Goal: Task Accomplishment & Management: Complete application form

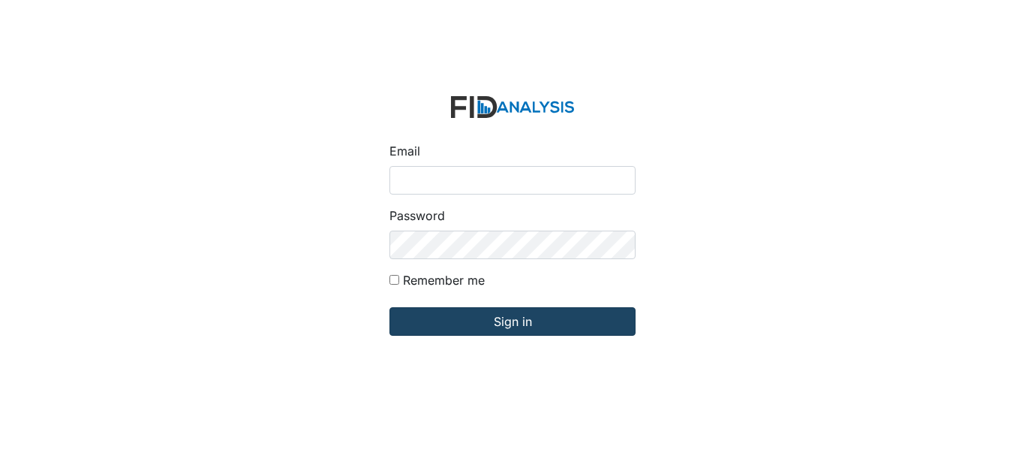
type input "[EMAIL_ADDRESS][PERSON_NAME][DOMAIN_NAME]"
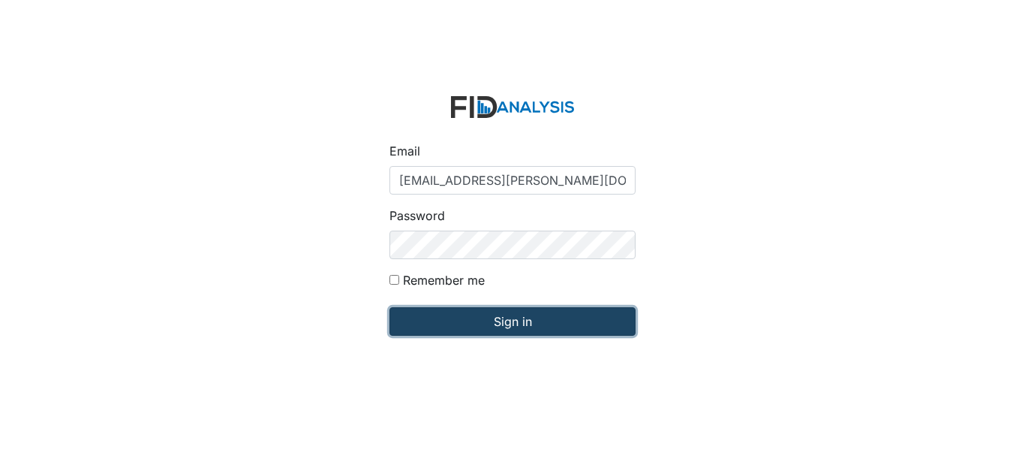
click at [525, 326] on input "Sign in" at bounding box center [513, 321] width 246 height 29
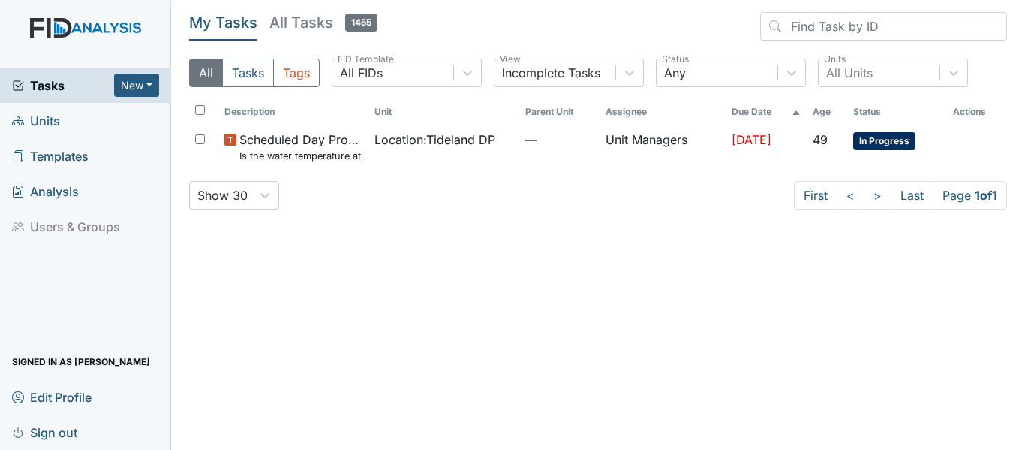
click at [65, 113] on link "Units" at bounding box center [85, 120] width 171 height 35
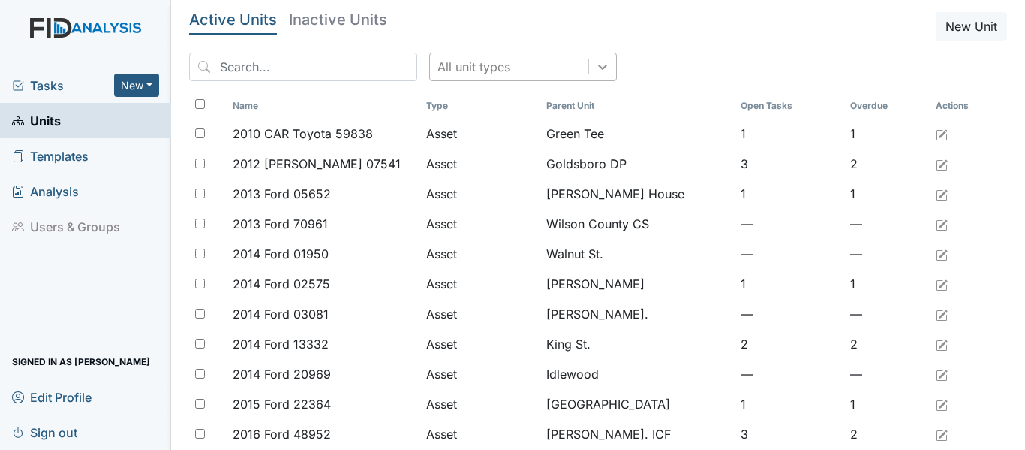
click at [595, 68] on icon at bounding box center [602, 66] width 15 height 15
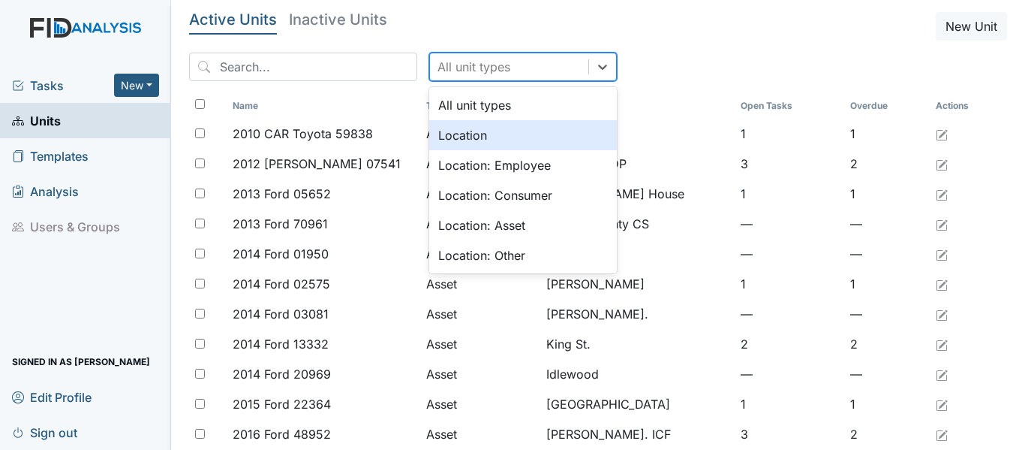
click at [492, 132] on div "Location" at bounding box center [523, 135] width 188 height 30
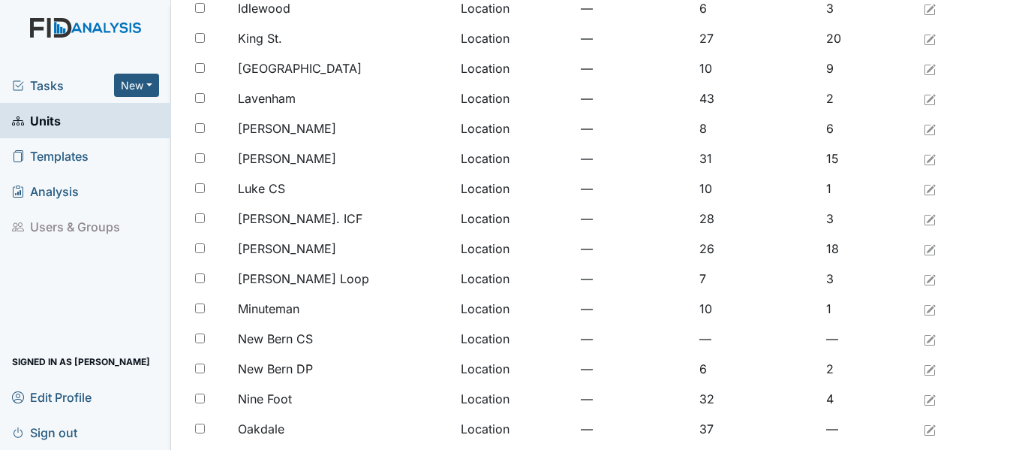
scroll to position [1235, 0]
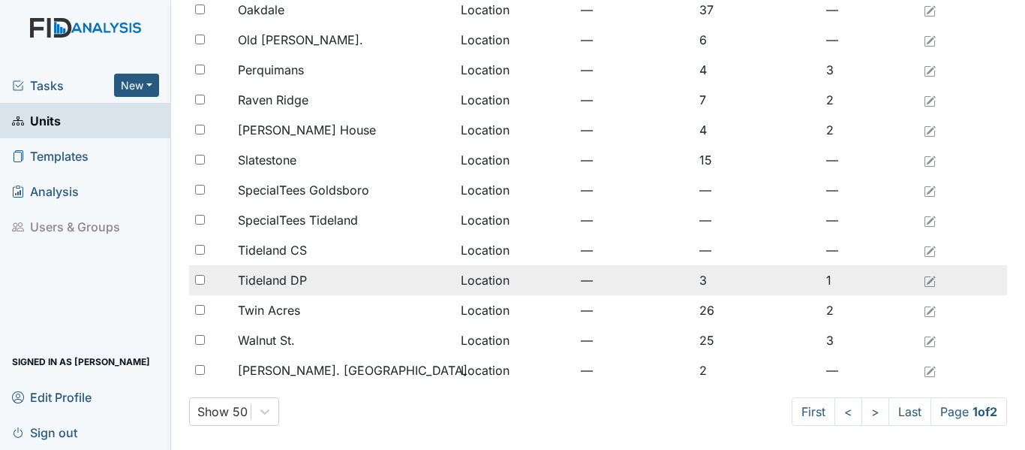
click at [296, 279] on span "Tideland DP" at bounding box center [272, 280] width 69 height 18
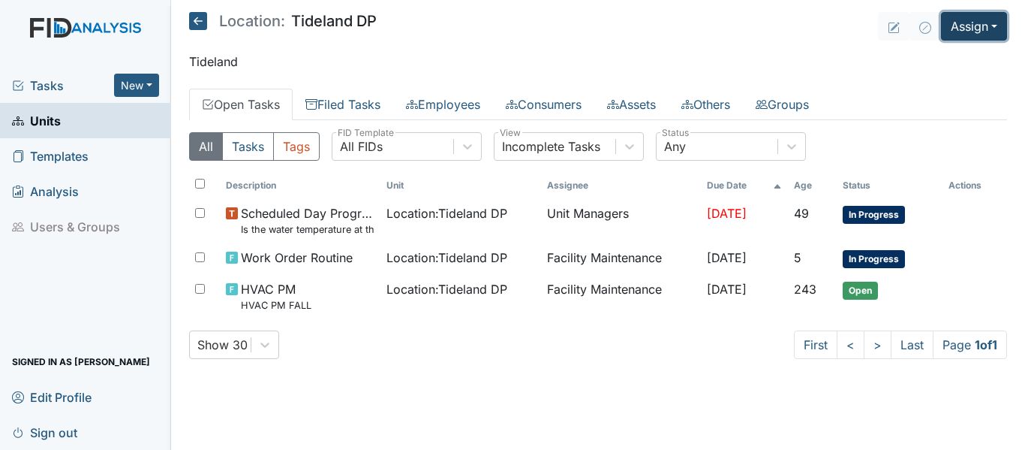
click at [997, 29] on button "Assign" at bounding box center [974, 26] width 66 height 29
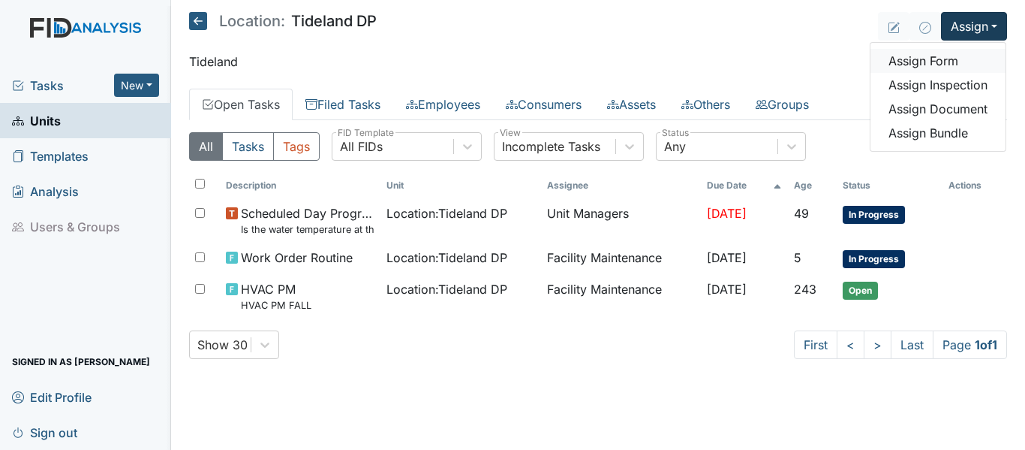
click at [959, 64] on link "Assign Form" at bounding box center [938, 61] width 135 height 24
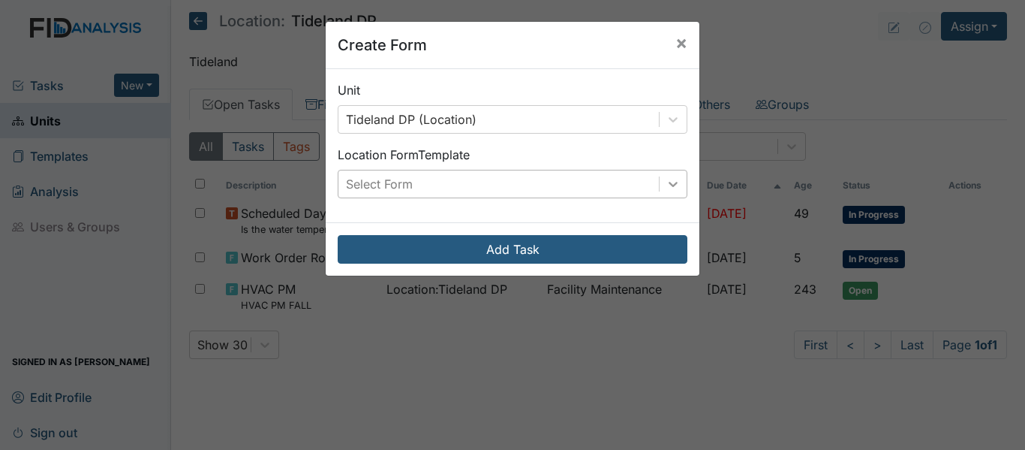
click at [672, 185] on icon at bounding box center [673, 183] width 15 height 15
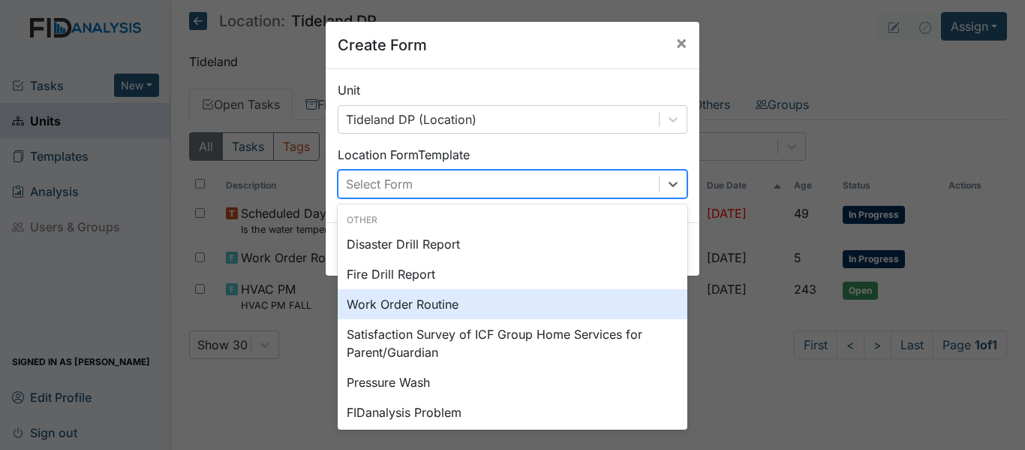
click at [461, 298] on div "Work Order Routine" at bounding box center [513, 304] width 350 height 30
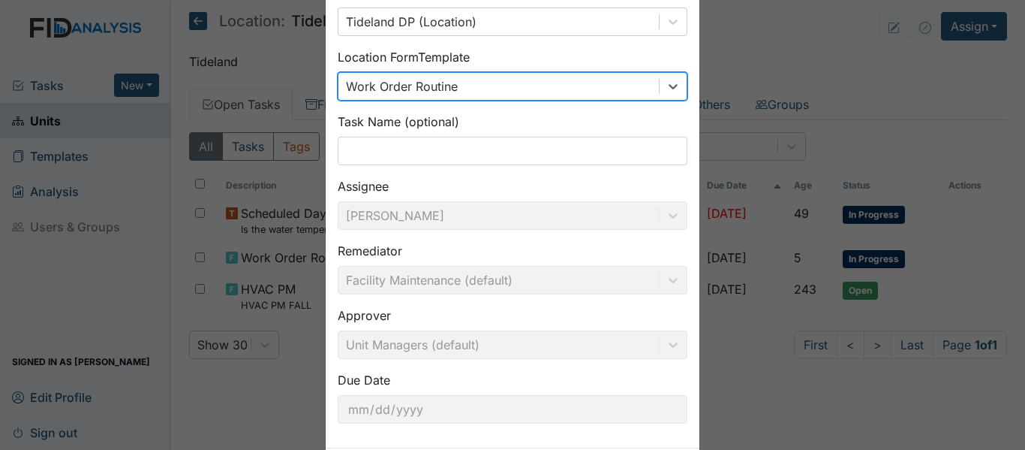
scroll to position [170, 0]
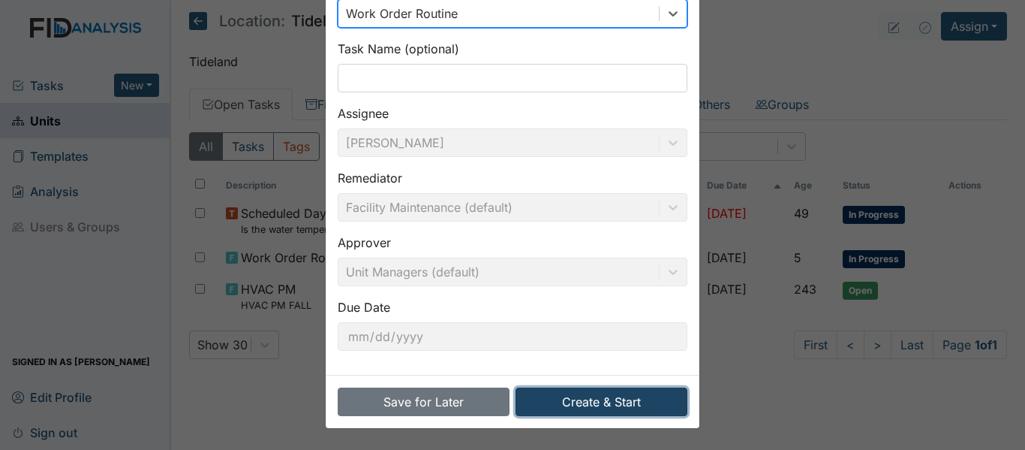
click at [604, 398] on button "Create & Start" at bounding box center [602, 401] width 172 height 29
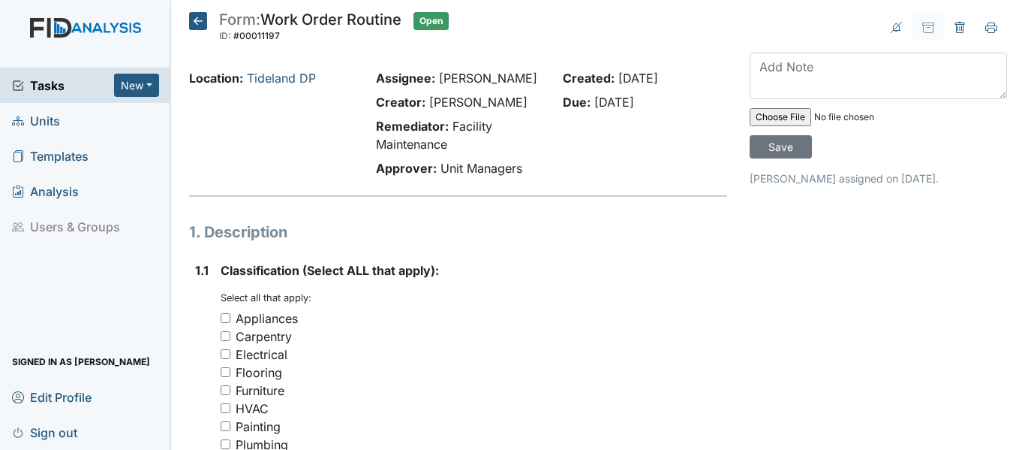
click at [228, 341] on input "Carpentry" at bounding box center [226, 336] width 10 height 10
checkbox input "true"
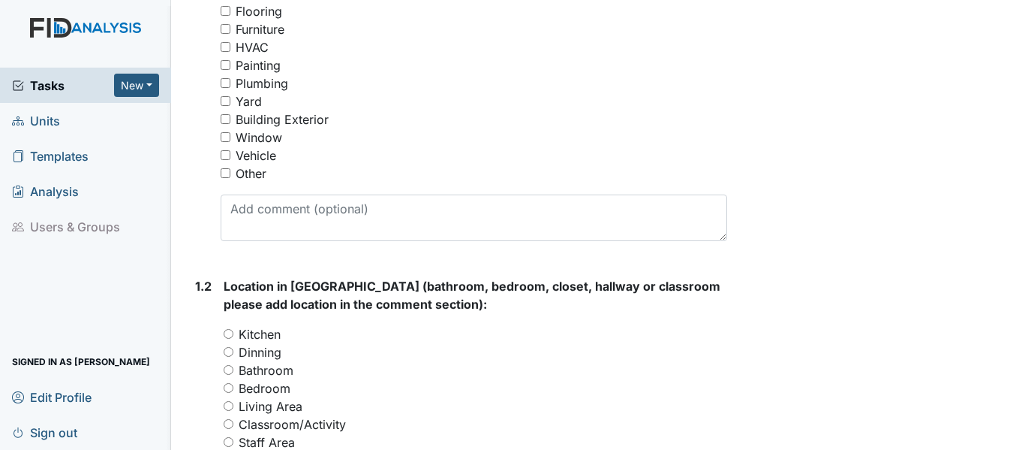
scroll to position [443, 0]
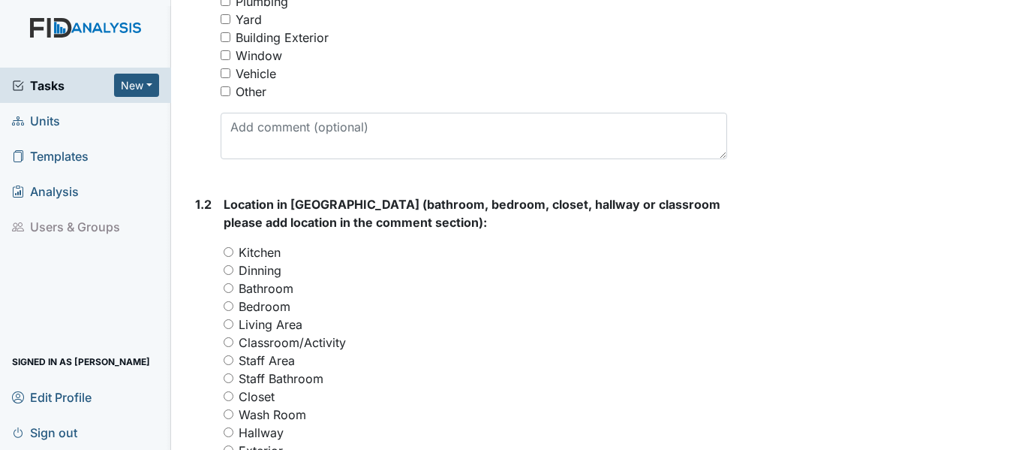
click at [227, 257] on input "Kitchen" at bounding box center [229, 252] width 10 height 10
radio input "true"
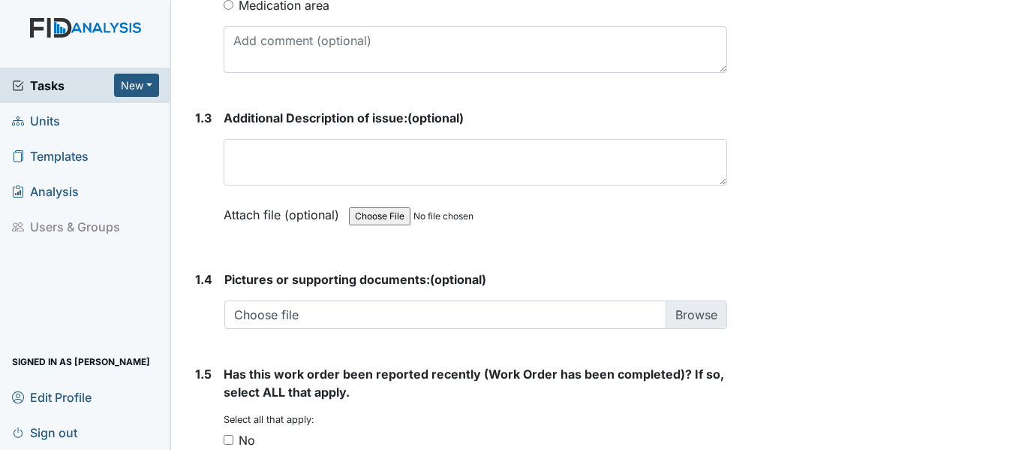
scroll to position [930, 0]
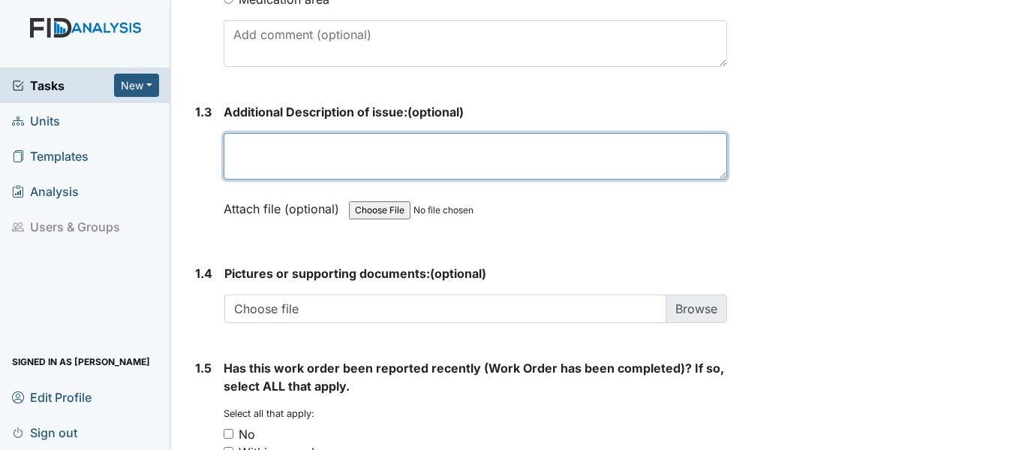
click at [257, 174] on textarea at bounding box center [476, 156] width 504 height 47
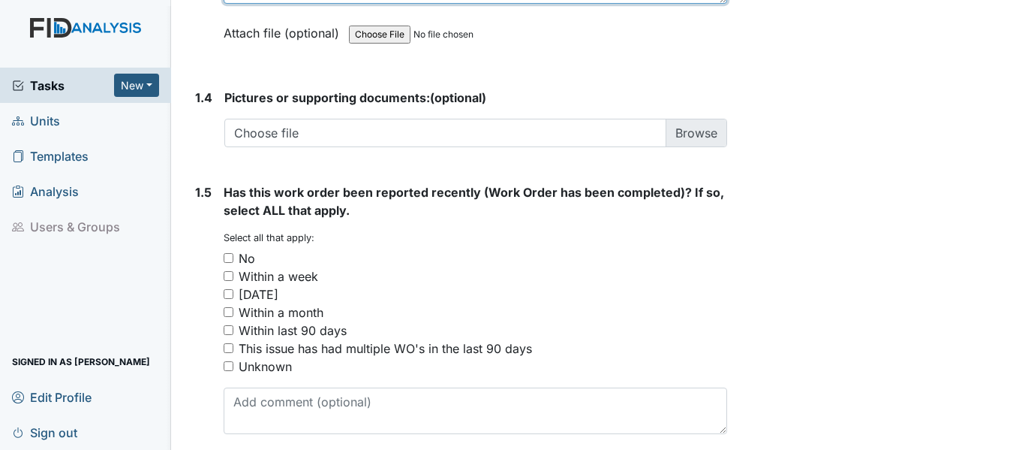
scroll to position [1202, 0]
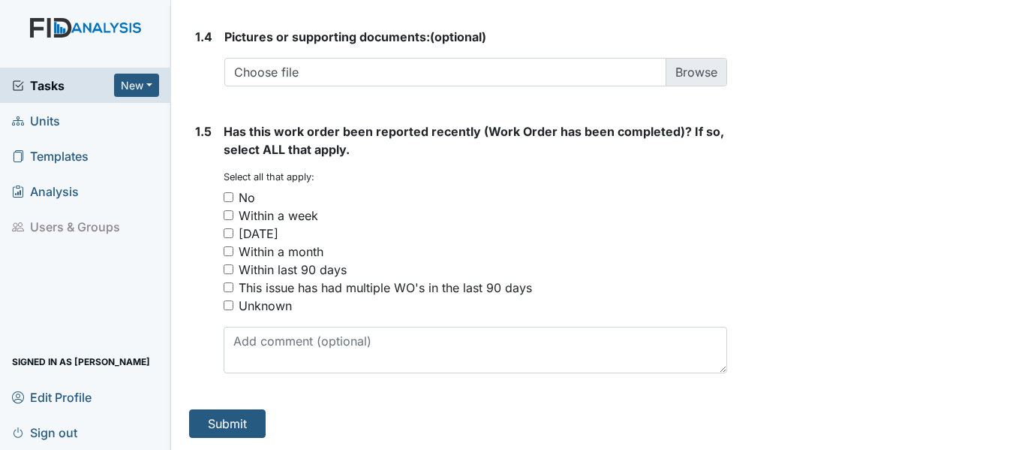
type textarea "kitchen draw hanging, Thomas did put a screw in it but it's hanging again"
click at [231, 254] on input "Within a month" at bounding box center [229, 251] width 10 height 10
checkbox input "true"
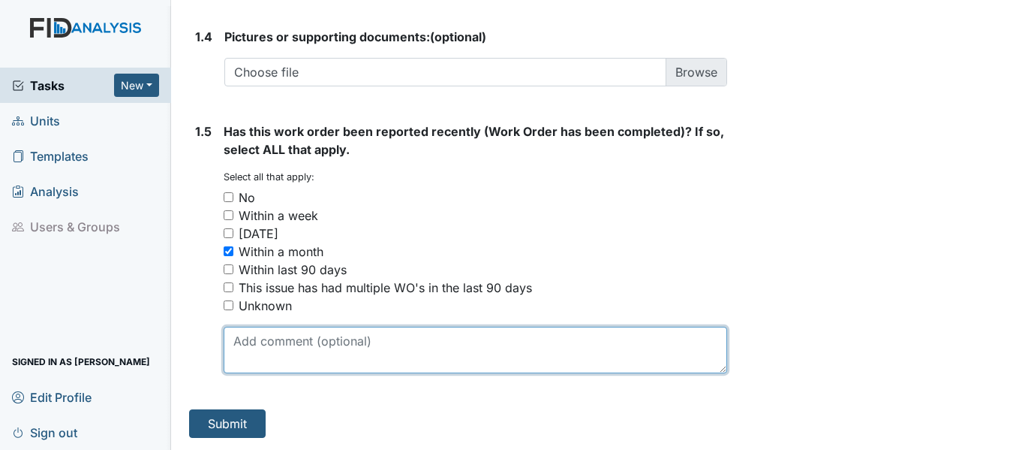
click at [328, 349] on textarea at bounding box center [476, 349] width 504 height 47
type textarea "it was repaired but hanging again"
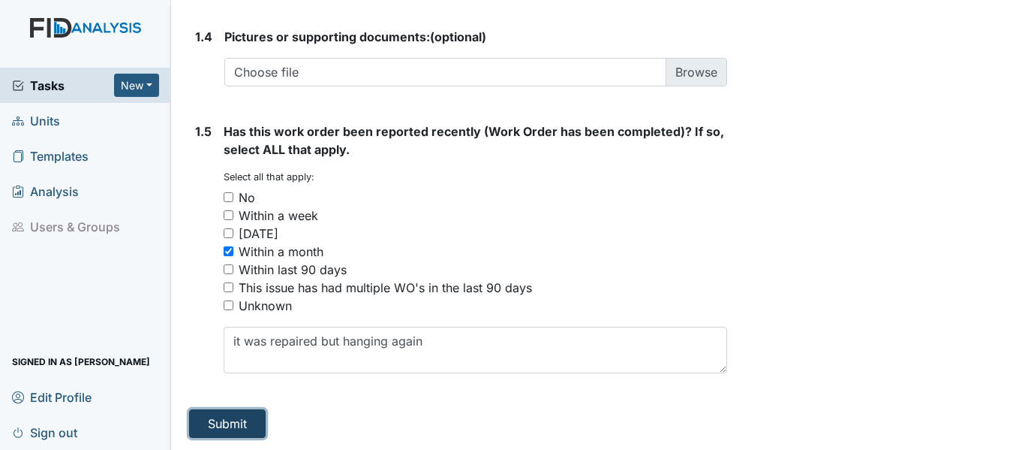
click at [233, 425] on button "Submit" at bounding box center [227, 423] width 77 height 29
